Goal: Find contact information: Find contact information

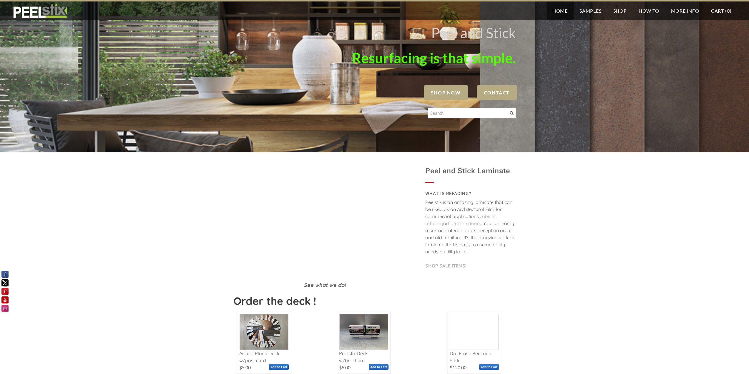
drag, startPoint x: 554, startPoint y: 8, endPoint x: 548, endPoint y: 8, distance: 5.6
click at [548, 8] on link "Home" at bounding box center [559, 10] width 27 height 19
click at [518, 249] on td "Peel and Stick Laminate WHAT IS REFACING? Peelstix is an amazing laminate that …" at bounding box center [470, 229] width 99 height 131
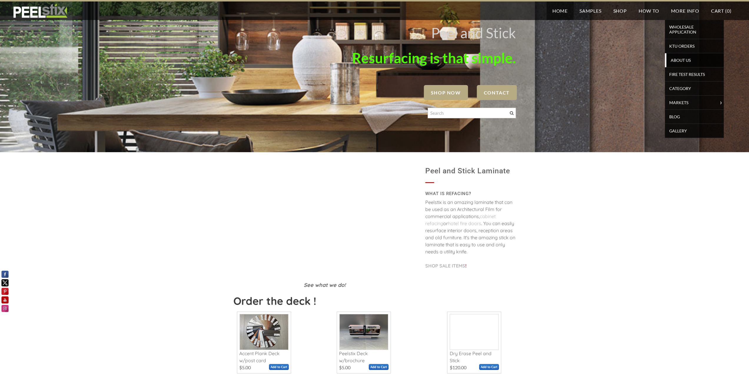
click at [683, 59] on span "About Us" at bounding box center [695, 60] width 54 height 8
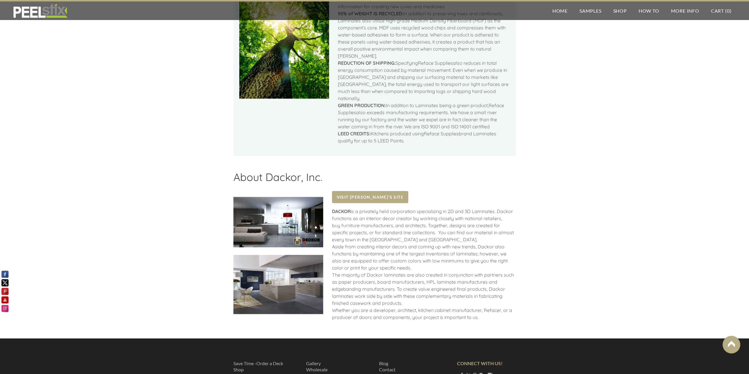
scroll to position [578, 0]
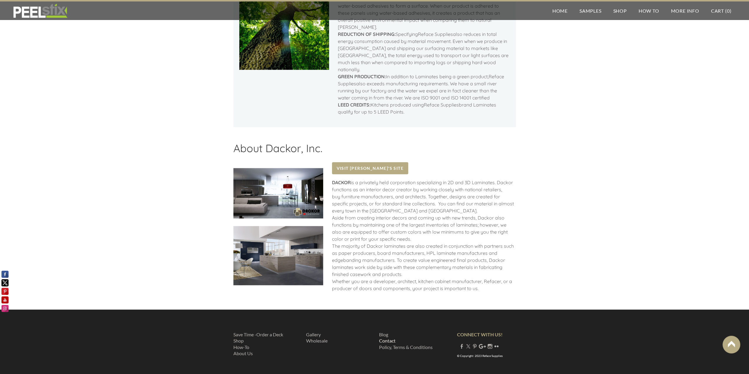
click at [384, 338] on link "Contact" at bounding box center [387, 341] width 16 height 6
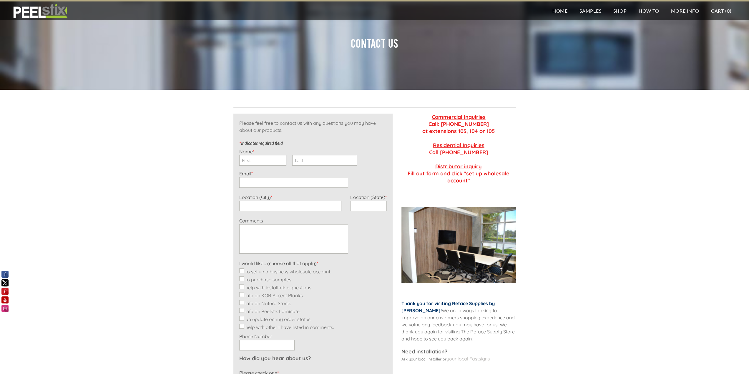
click at [558, 187] on div "Please feel free to contact us with any questions you may have about our produc…" at bounding box center [374, 288] width 749 height 396
click at [524, 172] on div "Please feel free to contact us with any questions you may have about our produc…" at bounding box center [374, 288] width 749 height 396
click at [143, 178] on div "Please feel free to contact us with any questions you may have about our produc…" at bounding box center [374, 288] width 749 height 396
